Goal: Task Accomplishment & Management: Complete application form

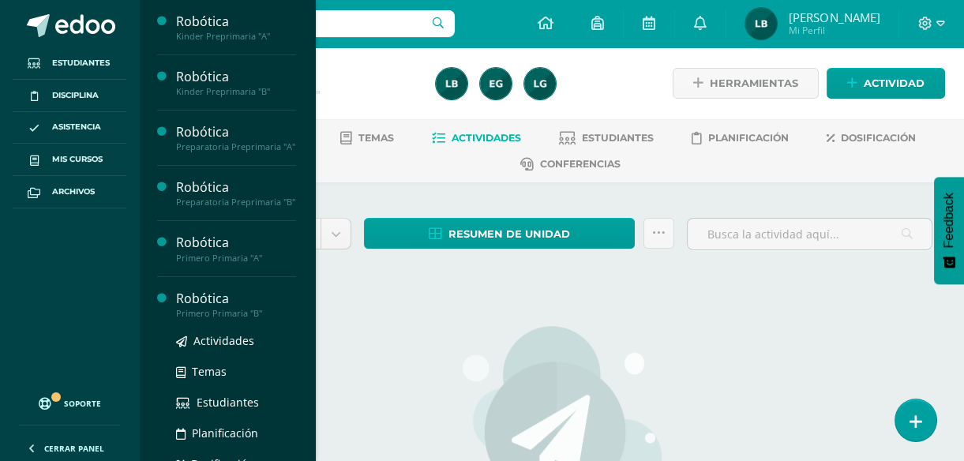
click at [232, 308] on div "Robótica" at bounding box center [236, 299] width 120 height 18
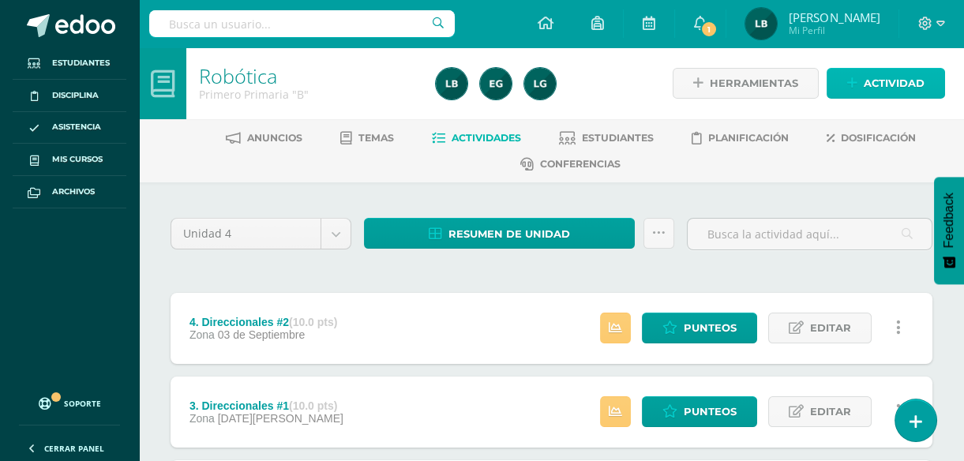
click at [920, 84] on span "Actividad" at bounding box center [894, 83] width 61 height 29
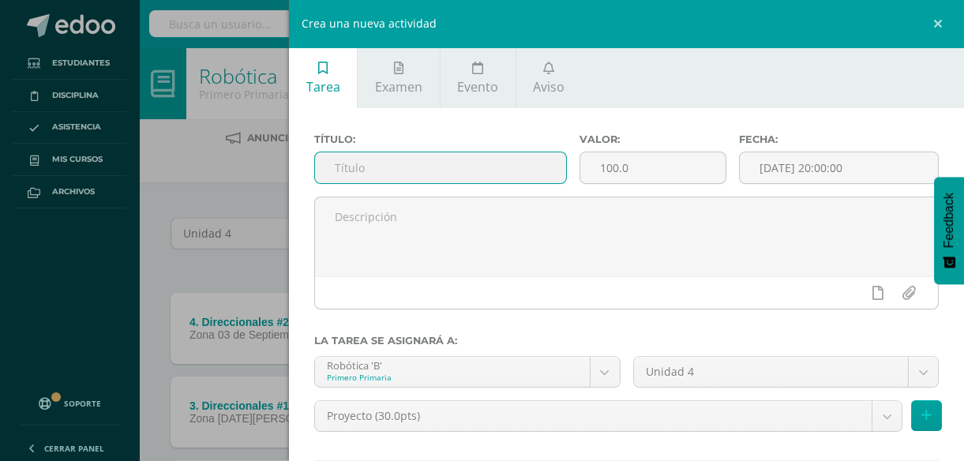
click at [498, 164] on input "text" at bounding box center [440, 167] width 251 height 31
type input "5. Actividad de conteo"
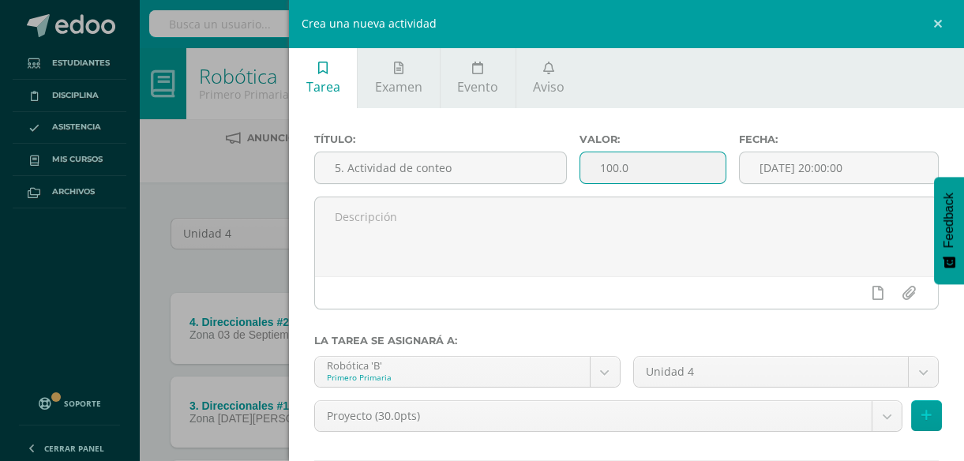
click at [604, 177] on input "100.0" at bounding box center [653, 167] width 145 height 31
type input "10"
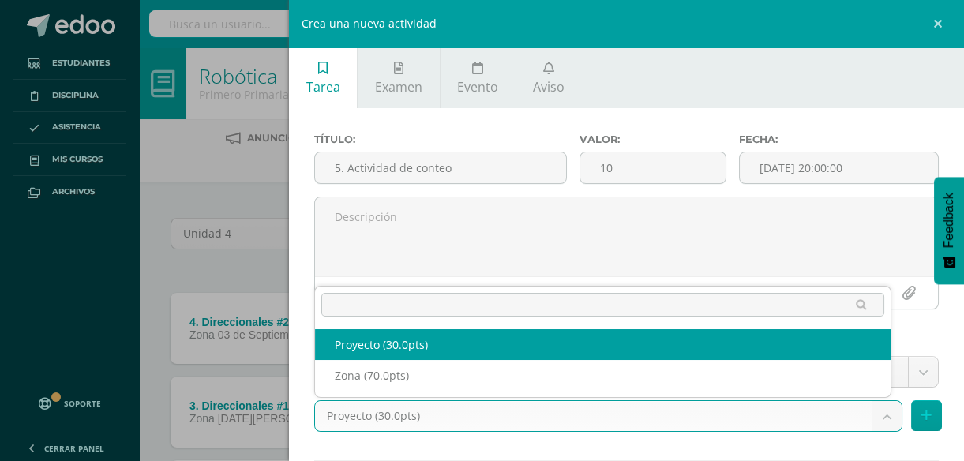
click at [874, 419] on body "Estudiantes Disciplina Asistencia Mis cursos Archivos Soporte Centro de ayuda Ú…" at bounding box center [482, 360] width 964 height 720
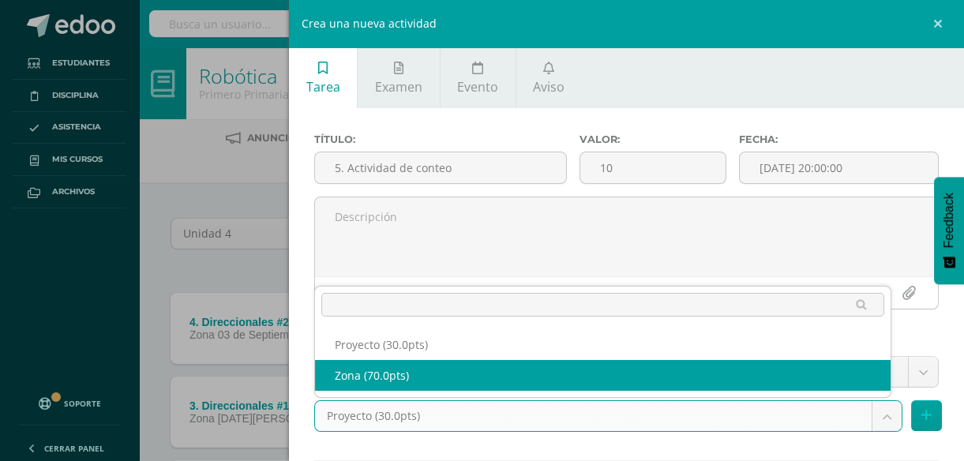
select select "107405"
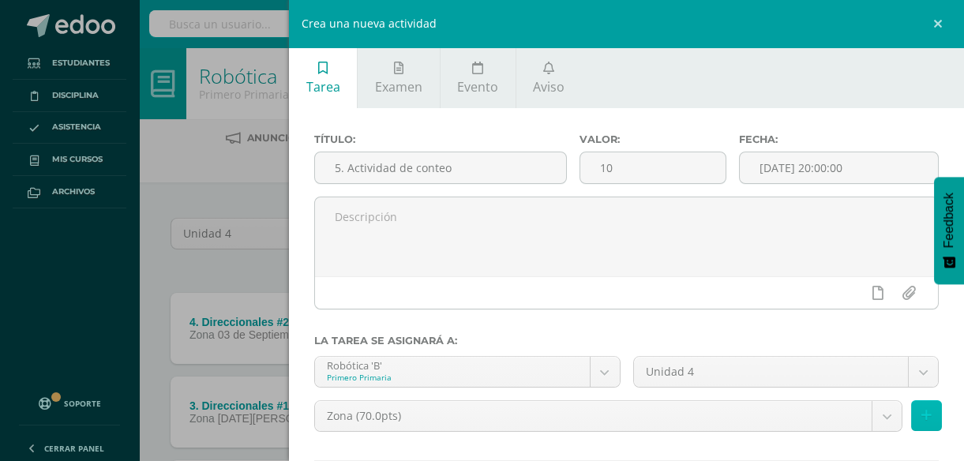
click at [922, 420] on icon at bounding box center [927, 415] width 10 height 13
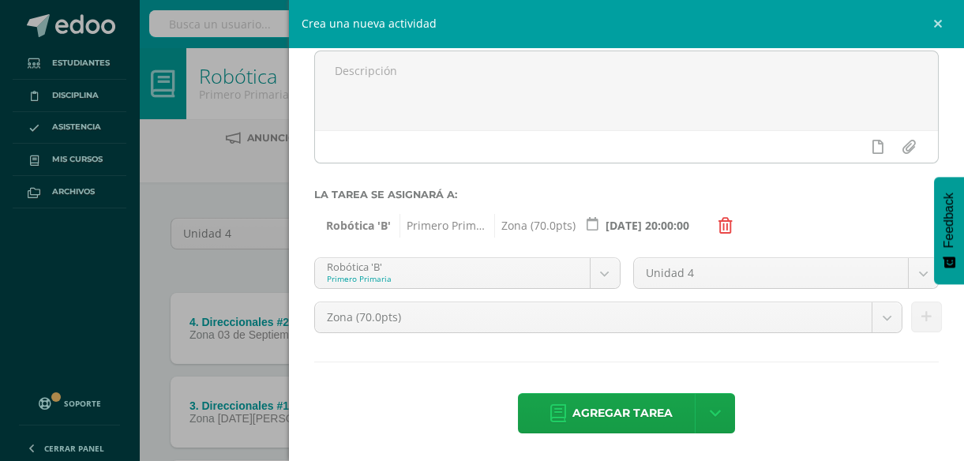
scroll to position [149, 0]
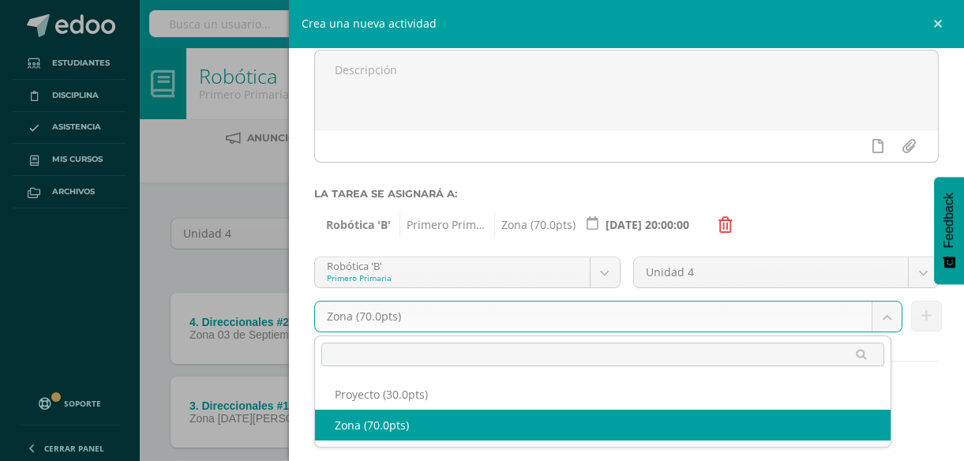
click at [874, 314] on body "Estudiantes Disciplina Asistencia Mis cursos Archivos Soporte Centro de ayuda Ú…" at bounding box center [482, 360] width 964 height 720
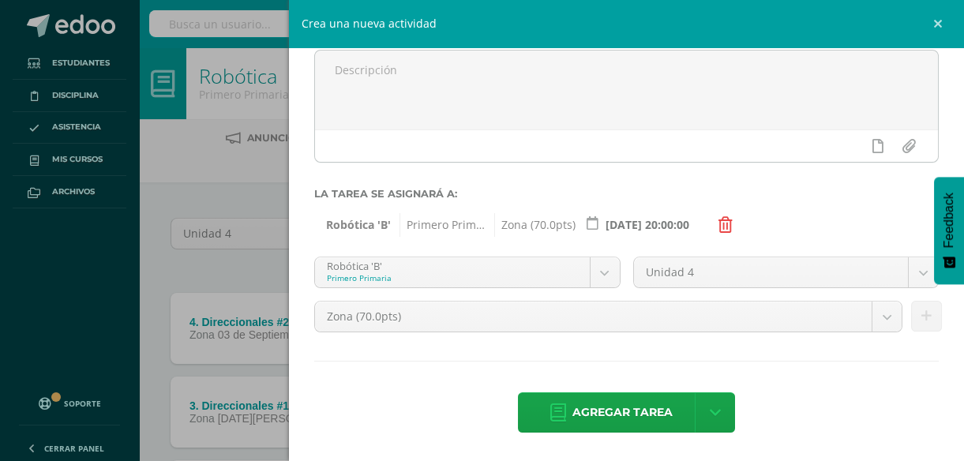
click at [818, 197] on body "Estudiantes Disciplina Asistencia Mis cursos Archivos Soporte Centro de ayuda Ú…" at bounding box center [482, 360] width 964 height 720
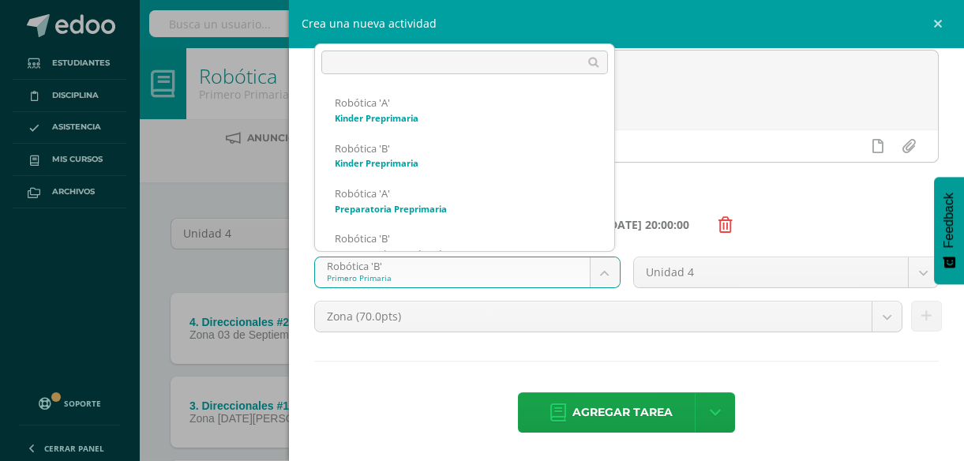
click at [596, 272] on body "Estudiantes Disciplina Asistencia Mis cursos Archivos Soporte Centro de ayuda Ú…" at bounding box center [482, 360] width 964 height 720
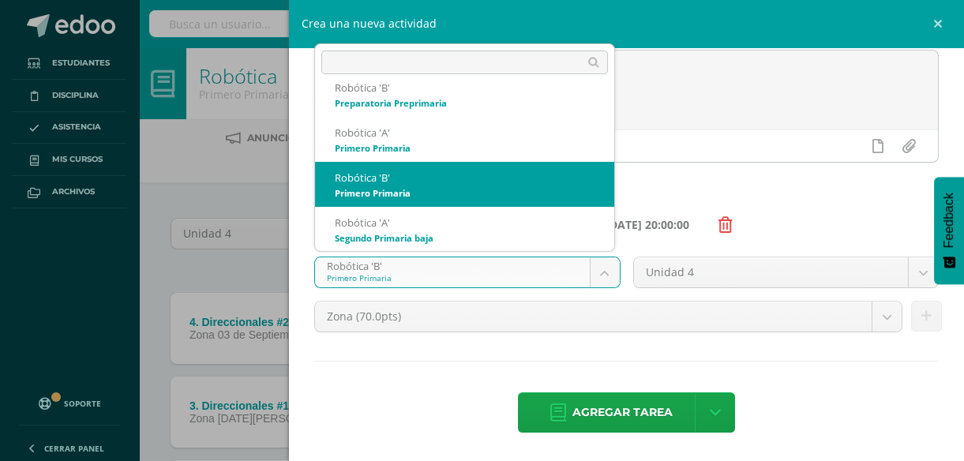
scroll to position [106, 0]
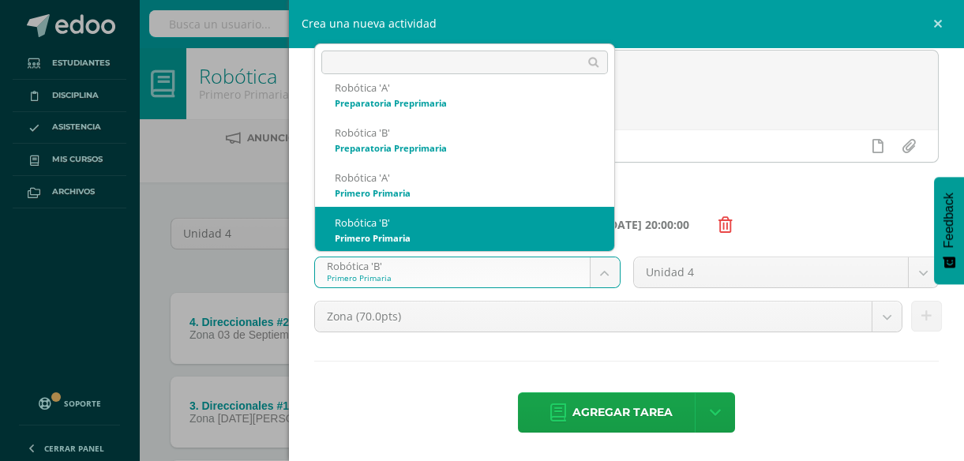
click at [608, 268] on body "Estudiantes Disciplina Asistencia Mis cursos Archivos Soporte Centro de ayuda Ú…" at bounding box center [482, 360] width 964 height 720
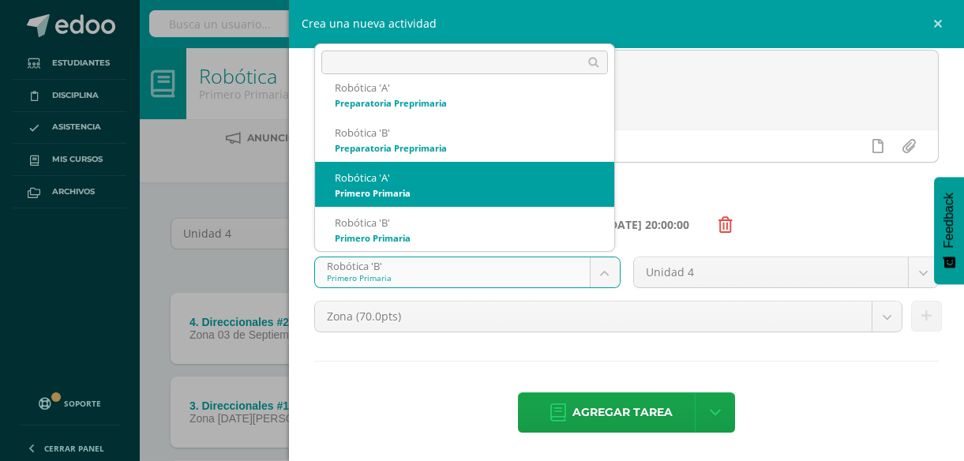
select select "92142"
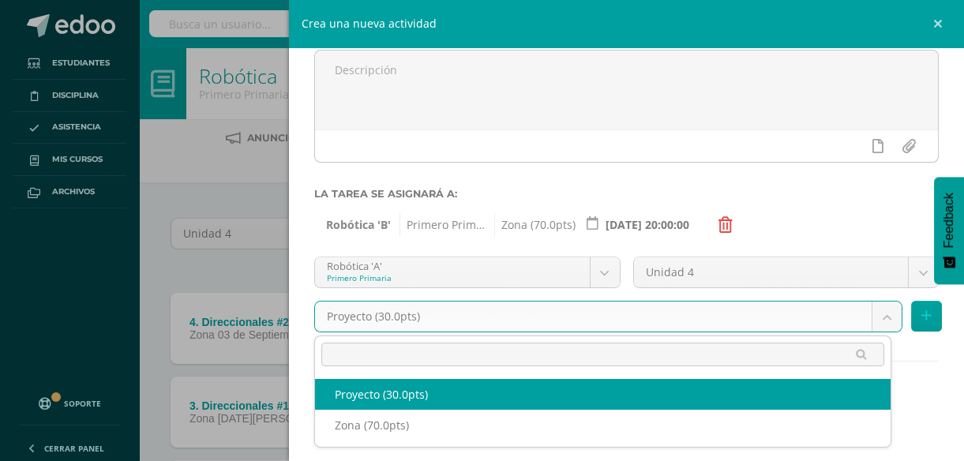
click at [871, 314] on body "Estudiantes Disciplina Asistencia Mis cursos Archivos Soporte Centro de ayuda Ú…" at bounding box center [482, 360] width 964 height 720
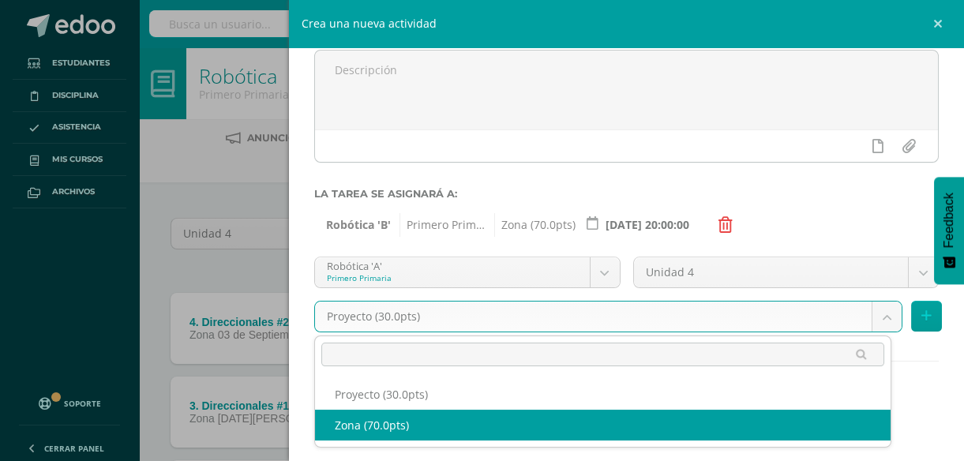
select select "107388"
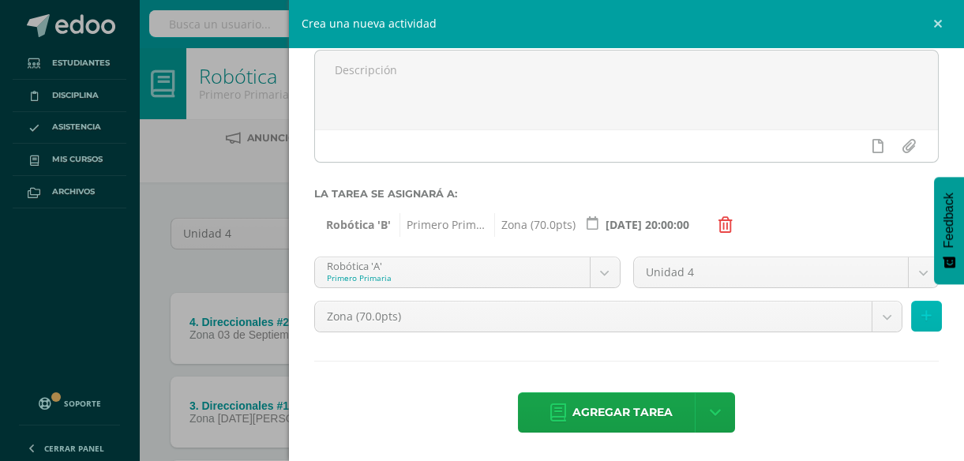
click at [922, 310] on icon at bounding box center [927, 316] width 10 height 13
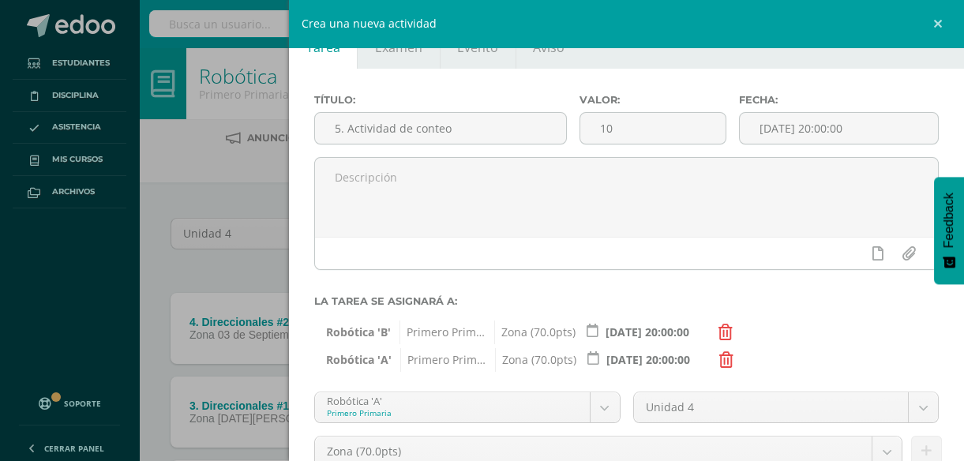
scroll to position [177, 0]
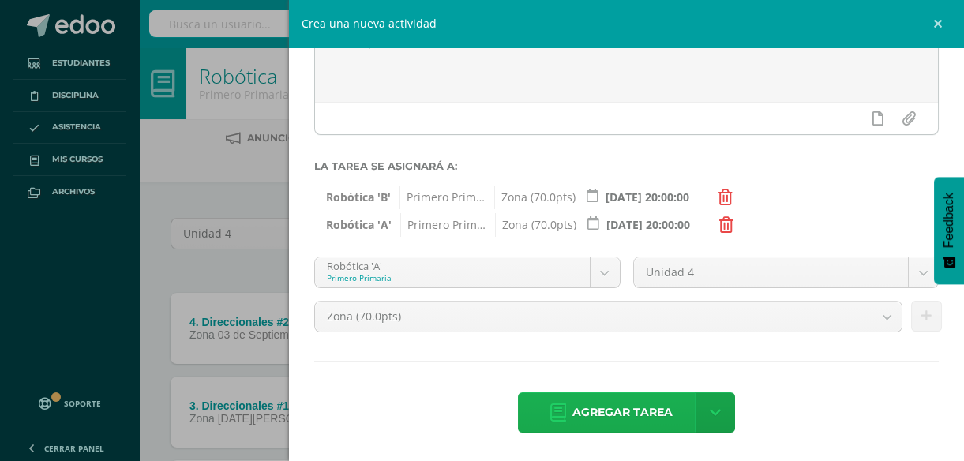
click at [629, 411] on span "Agregar tarea" at bounding box center [623, 412] width 100 height 39
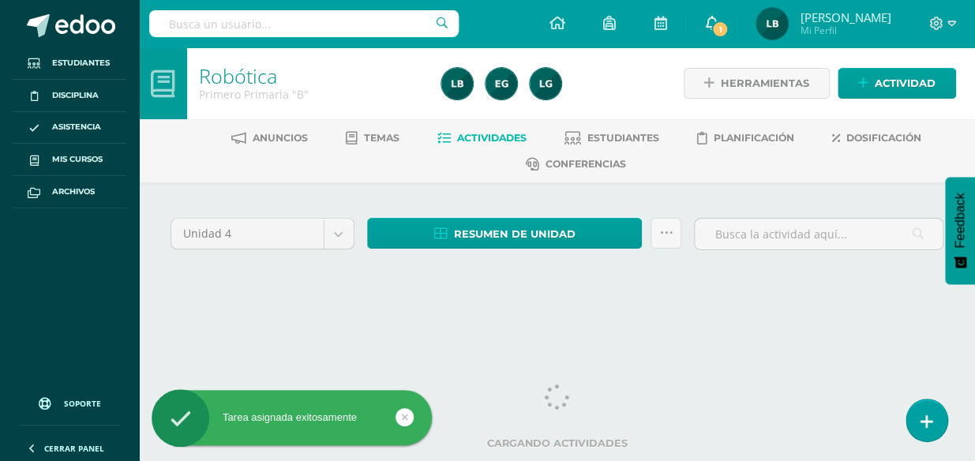
click at [723, 35] on link "1" at bounding box center [711, 23] width 51 height 47
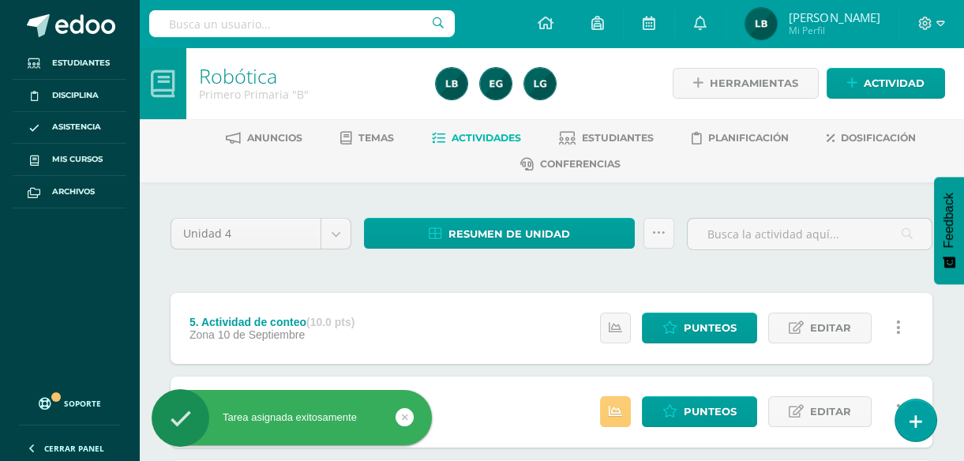
click at [528, 32] on div "Configuración Cerrar sesión [PERSON_NAME] Mi Perfil 1 0 Mis accesos directos Ce…" at bounding box center [551, 23] width 825 height 47
